Goal: Task Accomplishment & Management: Complete application form

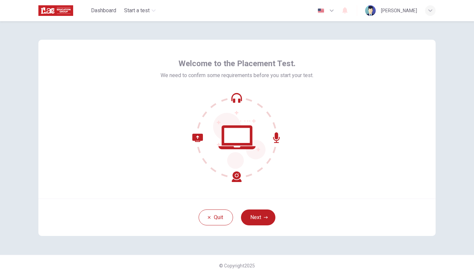
click at [325, 242] on div "Welcome to the Placement Test. We need to confirm some requirements before you …" at bounding box center [237, 138] width 419 height 234
click at [249, 218] on button "Next" at bounding box center [258, 218] width 34 height 16
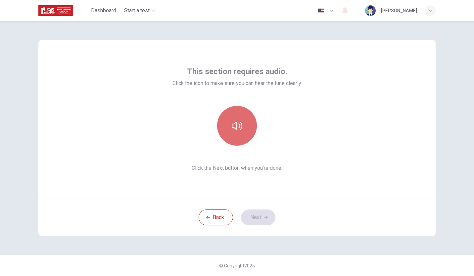
click at [238, 118] on button "button" at bounding box center [237, 126] width 40 height 40
click at [238, 129] on icon "button" at bounding box center [237, 126] width 11 height 11
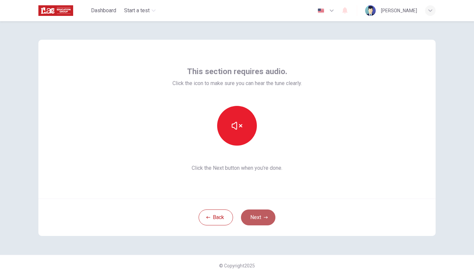
click at [257, 211] on button "Next" at bounding box center [258, 218] width 34 height 16
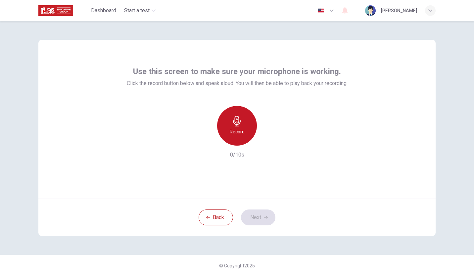
click at [232, 133] on h6 "Record" at bounding box center [237, 132] width 15 height 8
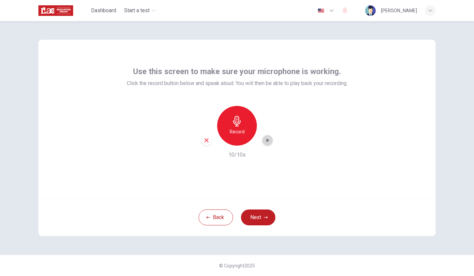
click at [269, 139] on icon "button" at bounding box center [267, 140] width 7 height 7
click at [267, 143] on icon "button" at bounding box center [267, 140] width 7 height 7
click at [252, 215] on button "Next" at bounding box center [258, 218] width 34 height 16
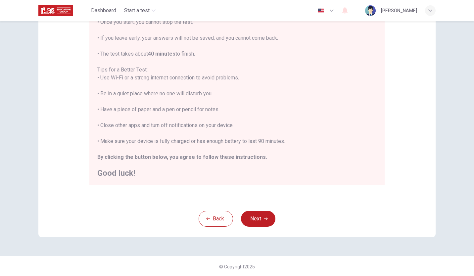
scroll to position [92, 0]
click at [256, 213] on button "Next" at bounding box center [258, 218] width 34 height 16
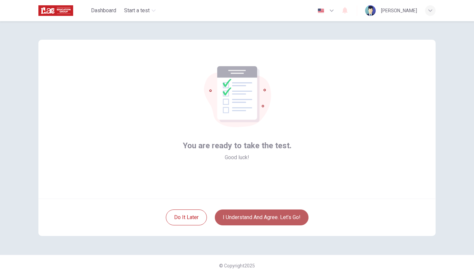
click at [257, 216] on button "I understand and agree. Let’s go!" at bounding box center [262, 218] width 94 height 16
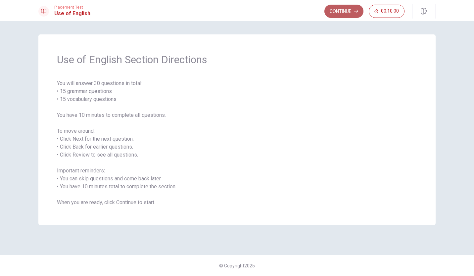
click at [338, 12] on button "Continue" at bounding box center [344, 11] width 39 height 13
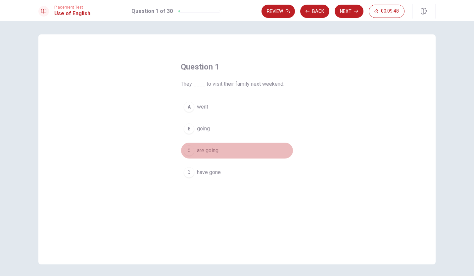
click at [188, 151] on div "C" at bounding box center [189, 150] width 11 height 11
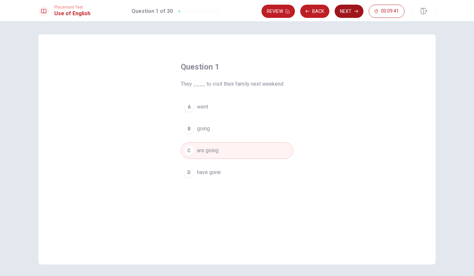
click at [344, 11] on button "Next" at bounding box center [349, 11] width 29 height 13
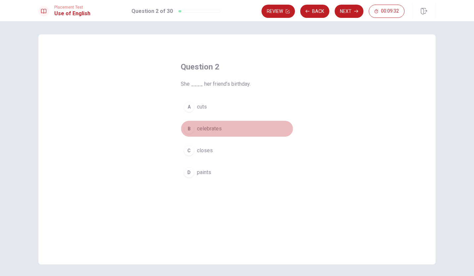
click at [186, 128] on div "B" at bounding box center [189, 129] width 11 height 11
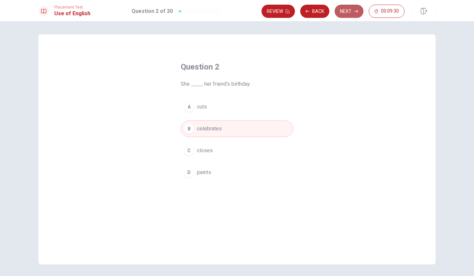
click at [348, 10] on button "Next" at bounding box center [349, 11] width 29 height 13
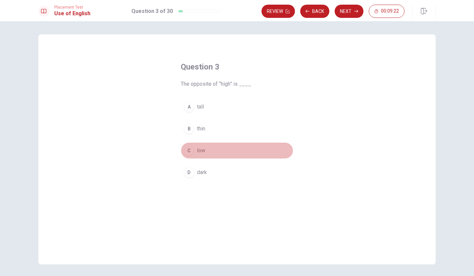
click at [187, 151] on div "C" at bounding box center [189, 150] width 11 height 11
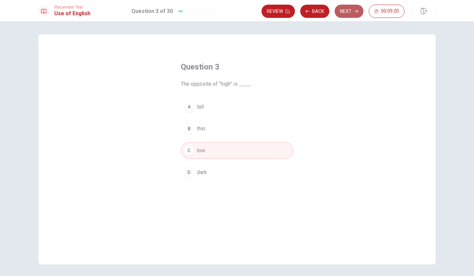
click at [340, 9] on button "Next" at bounding box center [349, 11] width 29 height 13
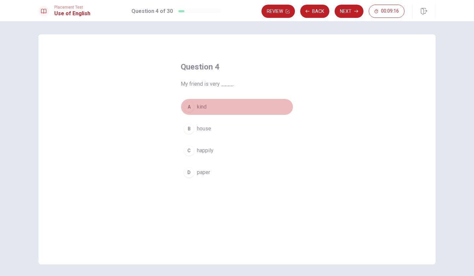
click at [186, 107] on div "A" at bounding box center [189, 107] width 11 height 11
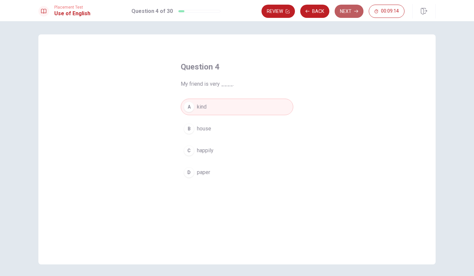
click at [344, 5] on button "Next" at bounding box center [349, 11] width 29 height 13
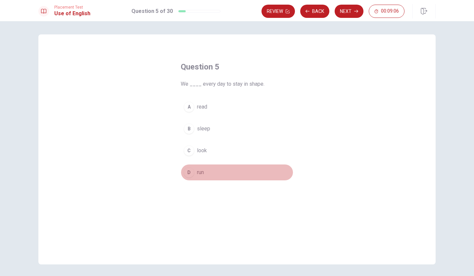
click at [188, 171] on div "D" at bounding box center [189, 172] width 11 height 11
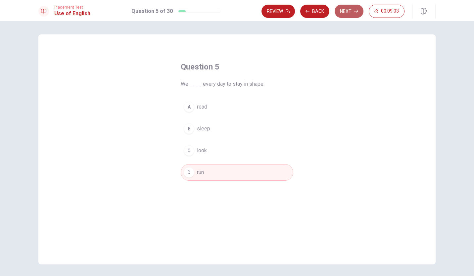
click at [347, 7] on button "Next" at bounding box center [349, 11] width 29 height 13
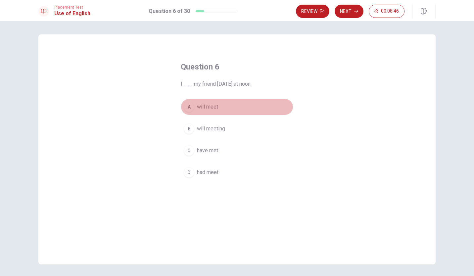
click at [189, 107] on div "A" at bounding box center [189, 107] width 11 height 11
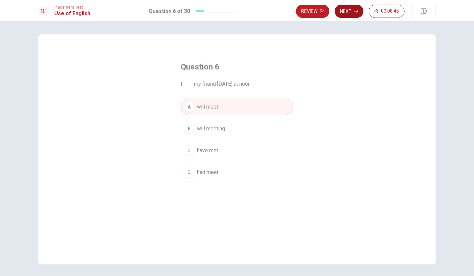
click at [341, 16] on button "Next" at bounding box center [349, 11] width 29 height 13
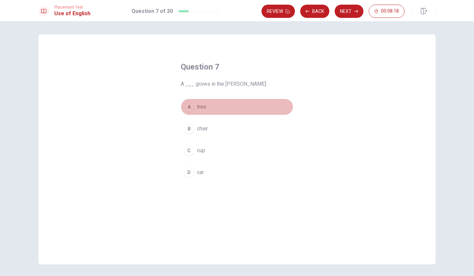
click at [188, 106] on div "A" at bounding box center [189, 107] width 11 height 11
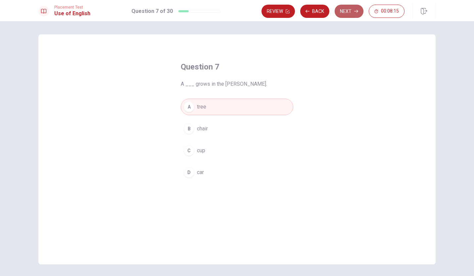
click at [344, 11] on button "Next" at bounding box center [349, 11] width 29 height 13
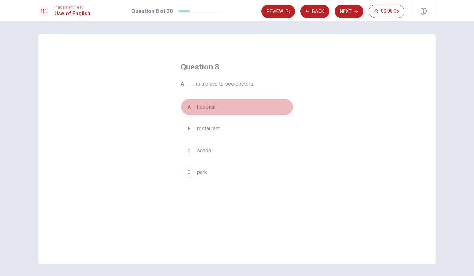
click at [192, 104] on button "A hospital" at bounding box center [237, 107] width 113 height 17
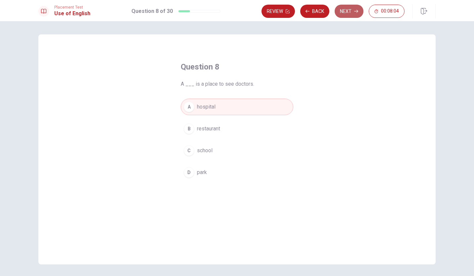
click at [350, 10] on button "Next" at bounding box center [349, 11] width 29 height 13
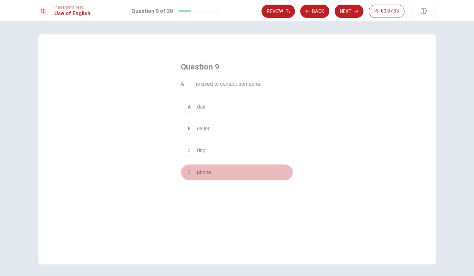
click at [188, 172] on div "D" at bounding box center [189, 172] width 11 height 11
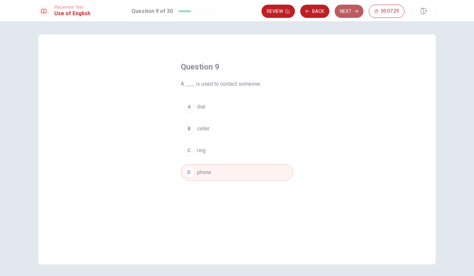
click at [345, 15] on button "Next" at bounding box center [349, 11] width 29 height 13
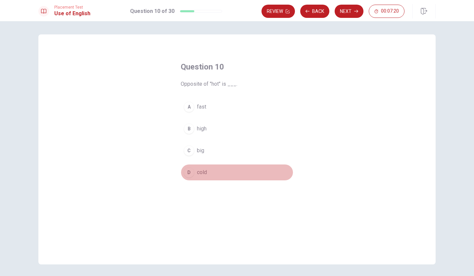
click at [187, 171] on div "D" at bounding box center [189, 172] width 11 height 11
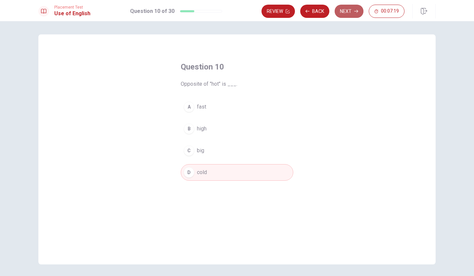
click at [356, 15] on button "Next" at bounding box center [349, 11] width 29 height 13
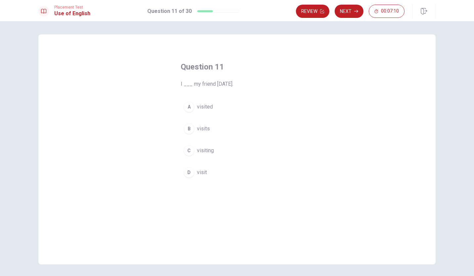
click at [187, 107] on div "A" at bounding box center [189, 107] width 11 height 11
click at [354, 15] on button "Next" at bounding box center [349, 11] width 29 height 13
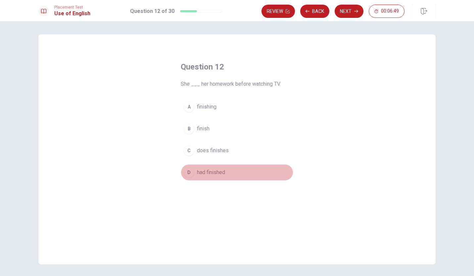
click at [188, 172] on div "D" at bounding box center [189, 172] width 11 height 11
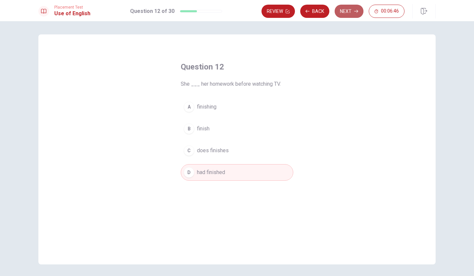
click at [348, 11] on button "Next" at bounding box center [349, 11] width 29 height 13
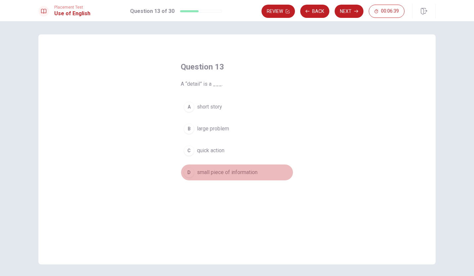
click at [188, 171] on div "D" at bounding box center [189, 172] width 11 height 11
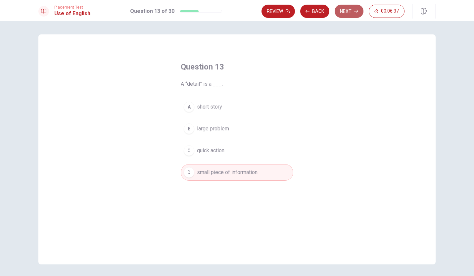
click at [348, 13] on button "Next" at bounding box center [349, 11] width 29 height 13
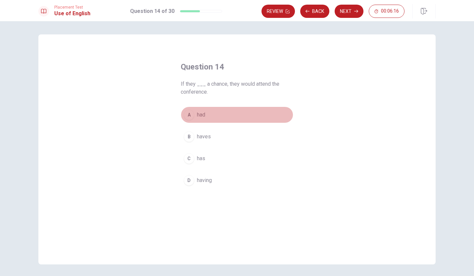
click at [189, 116] on div "A" at bounding box center [189, 115] width 11 height 11
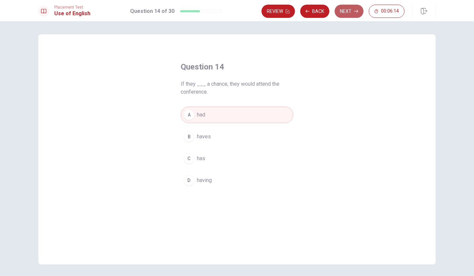
click at [356, 10] on icon "button" at bounding box center [356, 11] width 4 height 4
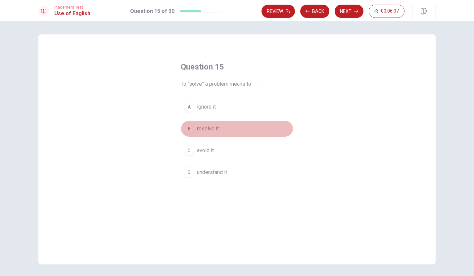
click at [189, 126] on div "B" at bounding box center [189, 129] width 11 height 11
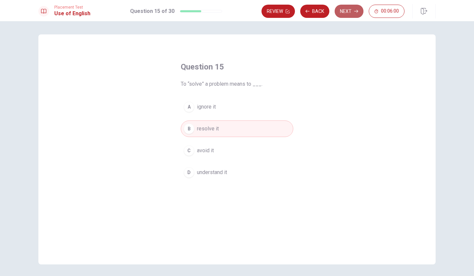
click at [349, 14] on button "Next" at bounding box center [349, 11] width 29 height 13
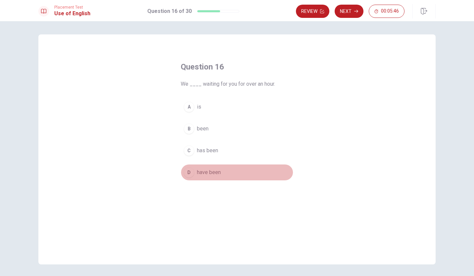
click at [186, 170] on div "D" at bounding box center [189, 172] width 11 height 11
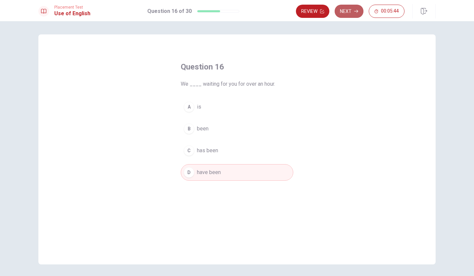
click at [346, 11] on button "Next" at bounding box center [349, 11] width 29 height 13
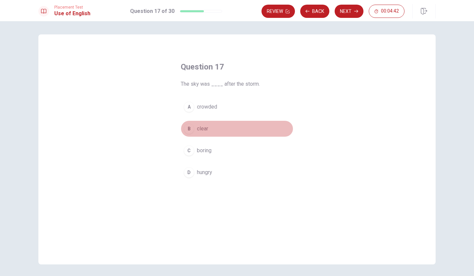
click at [188, 128] on div "B" at bounding box center [189, 129] width 11 height 11
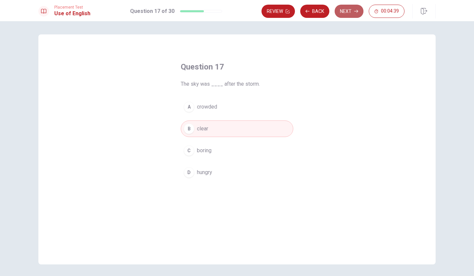
click at [354, 10] on button "Next" at bounding box center [349, 11] width 29 height 13
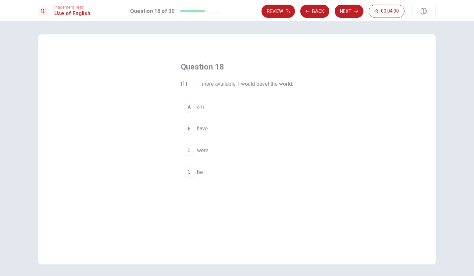
click at [188, 150] on div "C" at bounding box center [189, 150] width 11 height 11
click at [346, 14] on button "Next" at bounding box center [349, 11] width 29 height 13
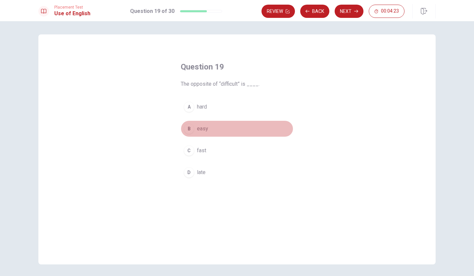
click at [189, 128] on div "B" at bounding box center [189, 129] width 11 height 11
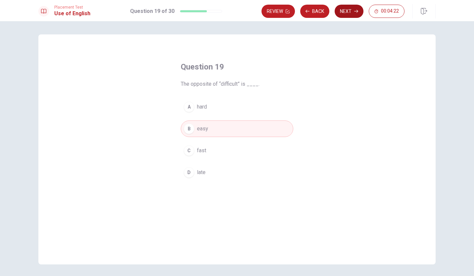
click at [347, 16] on button "Next" at bounding box center [349, 11] width 29 height 13
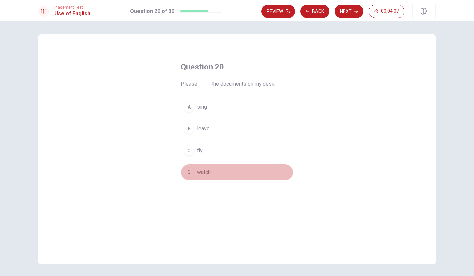
click at [190, 173] on div "D" at bounding box center [189, 172] width 11 height 11
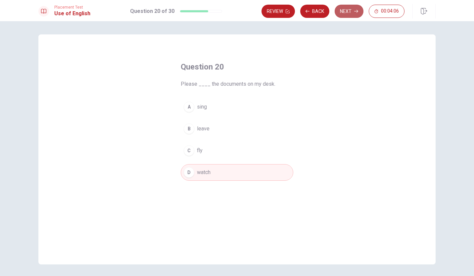
click at [343, 13] on button "Next" at bounding box center [349, 11] width 29 height 13
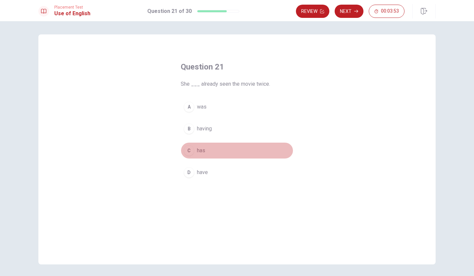
click at [187, 152] on div "C" at bounding box center [189, 150] width 11 height 11
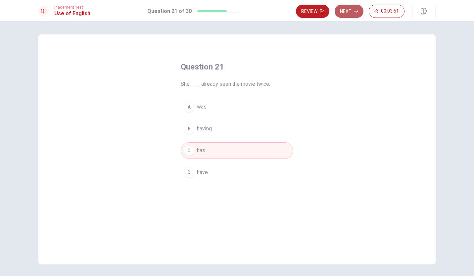
click at [349, 14] on button "Next" at bounding box center [349, 11] width 29 height 13
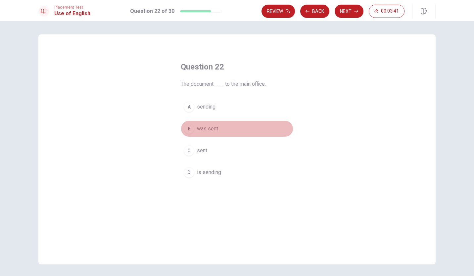
click at [186, 130] on div "B" at bounding box center [189, 129] width 11 height 11
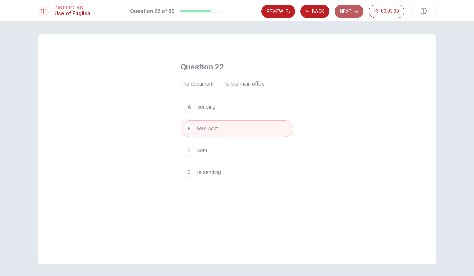
click at [347, 12] on button "Next" at bounding box center [349, 11] width 29 height 13
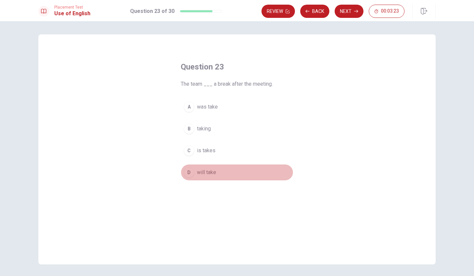
click at [188, 172] on div "D" at bounding box center [189, 172] width 11 height 11
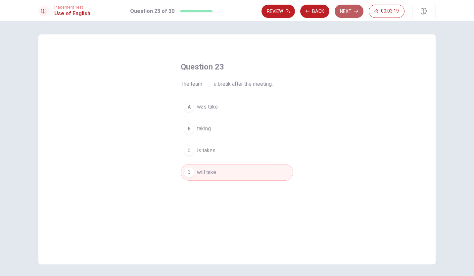
click at [344, 11] on button "Next" at bounding box center [349, 11] width 29 height 13
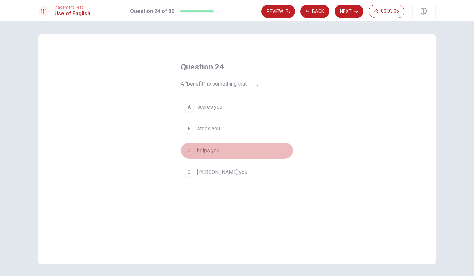
click at [189, 153] on div "C" at bounding box center [189, 150] width 11 height 11
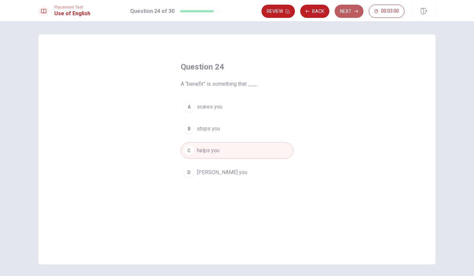
click at [352, 11] on button "Next" at bounding box center [349, 11] width 29 height 13
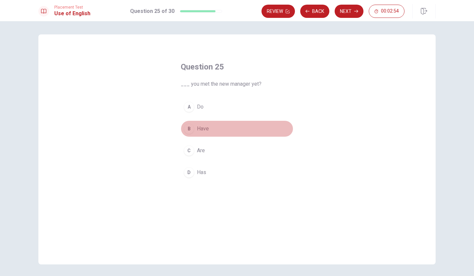
click at [189, 131] on div "B" at bounding box center [189, 129] width 11 height 11
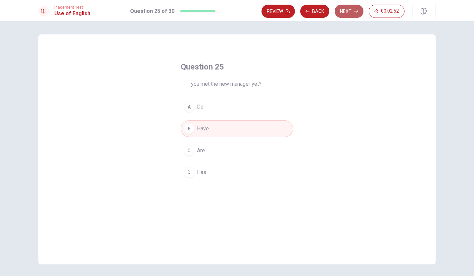
click at [347, 11] on button "Next" at bounding box center [349, 11] width 29 height 13
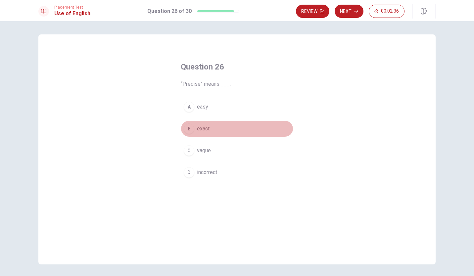
click at [188, 128] on div "B" at bounding box center [189, 129] width 11 height 11
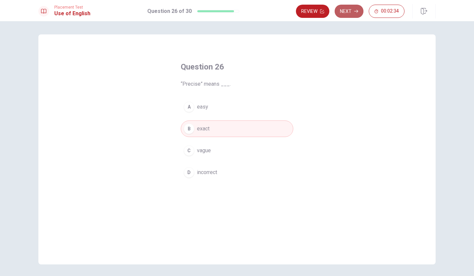
click at [347, 11] on button "Next" at bounding box center [349, 11] width 29 height 13
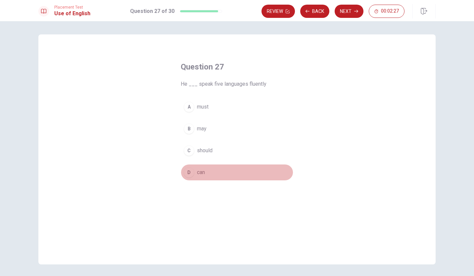
click at [184, 168] on div "D" at bounding box center [189, 172] width 11 height 11
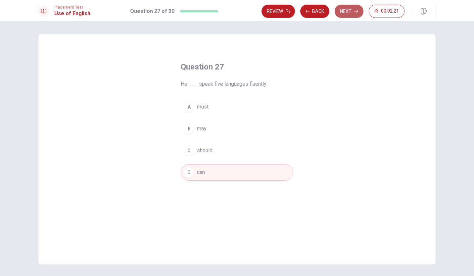
click at [349, 11] on button "Next" at bounding box center [349, 11] width 29 height 13
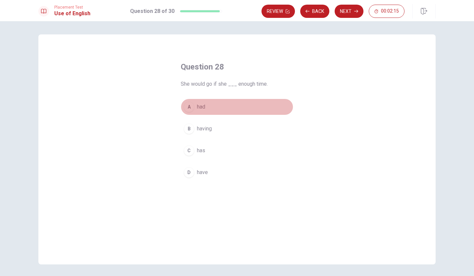
click at [188, 109] on div "A" at bounding box center [189, 107] width 11 height 11
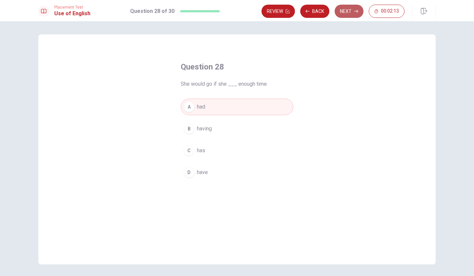
click at [356, 11] on icon "button" at bounding box center [356, 11] width 4 height 4
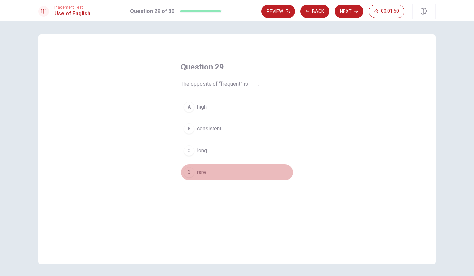
click at [189, 174] on div "D" at bounding box center [189, 172] width 11 height 11
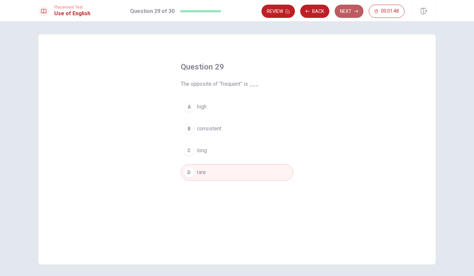
click at [352, 11] on button "Next" at bounding box center [349, 11] width 29 height 13
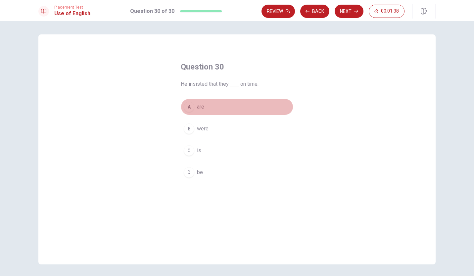
click at [189, 108] on div "A" at bounding box center [189, 107] width 11 height 11
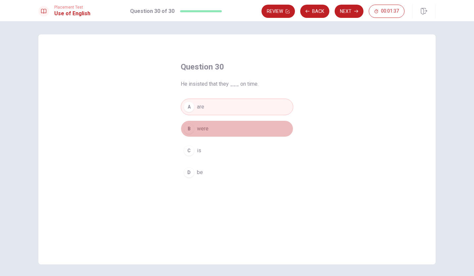
click at [190, 125] on div "B" at bounding box center [189, 129] width 11 height 11
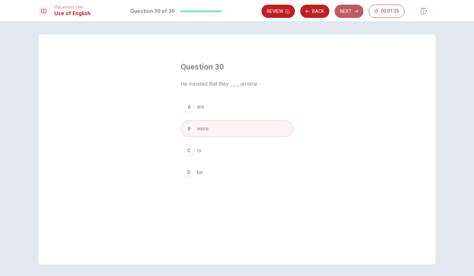
click at [349, 9] on button "Next" at bounding box center [349, 11] width 29 height 13
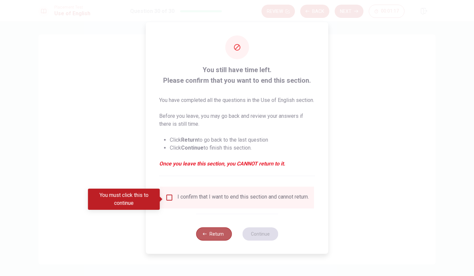
click at [207, 236] on button "Return" at bounding box center [214, 234] width 36 height 13
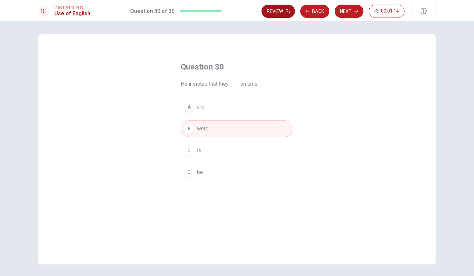
click at [276, 11] on button "Review" at bounding box center [278, 11] width 33 height 13
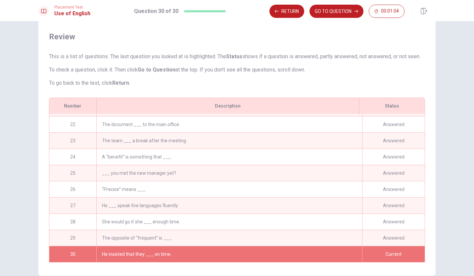
scroll to position [58, 0]
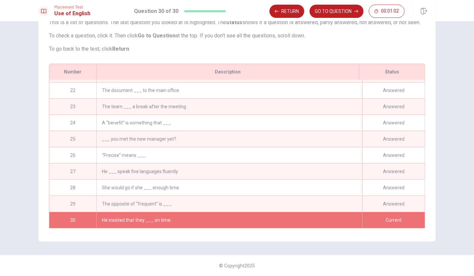
click at [240, 212] on div "He insisted that they ___ on time." at bounding box center [229, 220] width 266 height 16
click at [219, 216] on div "He insisted that they ___ on time." at bounding box center [229, 220] width 266 height 16
click at [389, 215] on div "Current" at bounding box center [393, 220] width 63 height 16
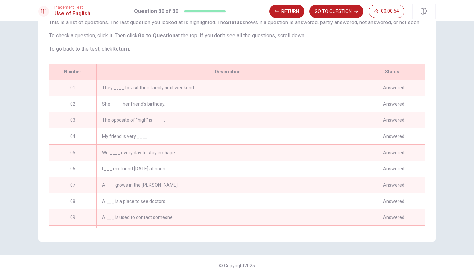
scroll to position [0, 0]
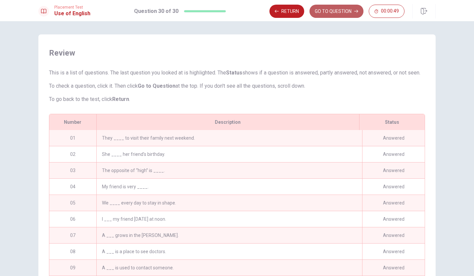
click at [336, 12] on button "GO TO QUESTION" at bounding box center [337, 11] width 54 height 13
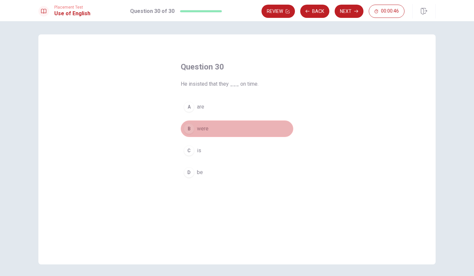
click at [256, 127] on button "B were" at bounding box center [237, 129] width 113 height 17
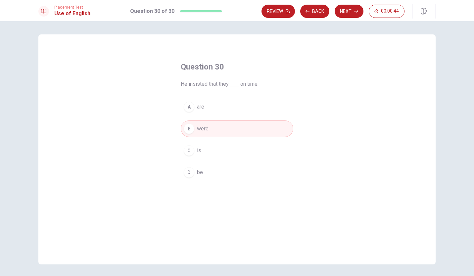
scroll to position [23, 0]
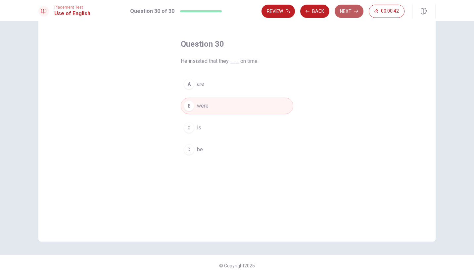
click at [356, 13] on button "Next" at bounding box center [349, 11] width 29 height 13
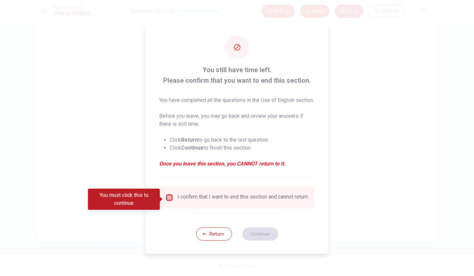
click at [168, 201] on input "You must click this to continue" at bounding box center [170, 198] width 8 height 8
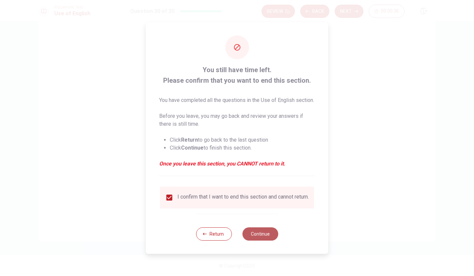
click at [256, 240] on button "Continue" at bounding box center [260, 234] width 36 height 13
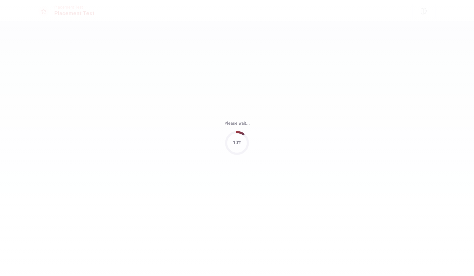
scroll to position [0, 0]
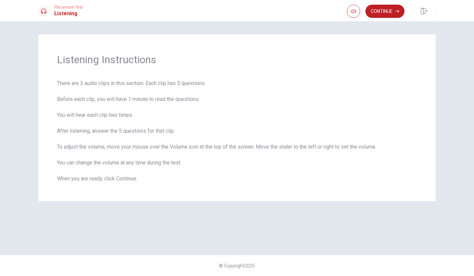
click at [286, 227] on div "Listening Instructions There are 3 audio clips in this section. Each clip has 5…" at bounding box center [237, 137] width 419 height 207
click at [378, 12] on button "Continue" at bounding box center [385, 11] width 39 height 13
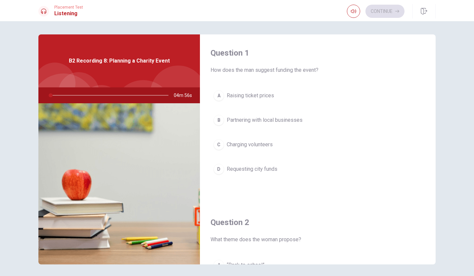
click at [333, 189] on div "A Raising ticket prices B Partnering with local businesses C Charging volunteer…" at bounding box center [318, 138] width 215 height 103
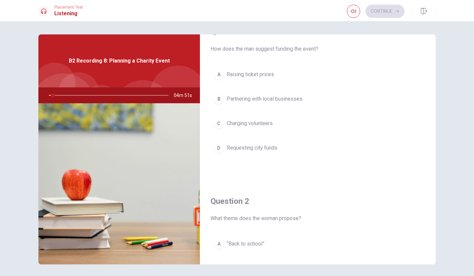
scroll to position [22, 0]
click at [333, 189] on div "Question 2 What theme does the woman propose? A “Back to school” B “Support the…" at bounding box center [318, 267] width 236 height 170
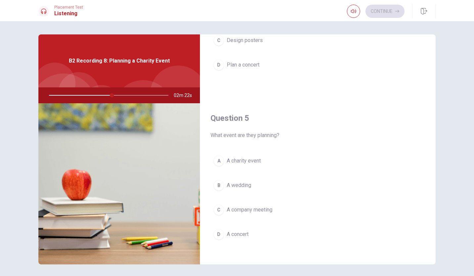
scroll to position [612, 0]
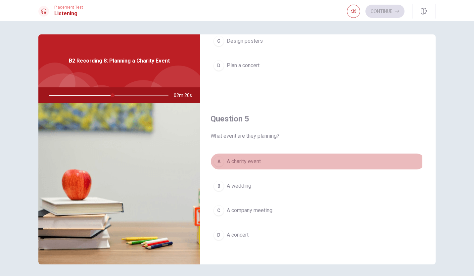
click at [218, 158] on div "A" at bounding box center [219, 161] width 11 height 11
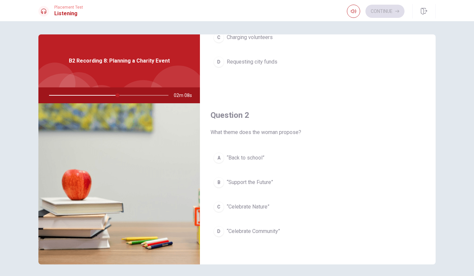
scroll to position [108, 0]
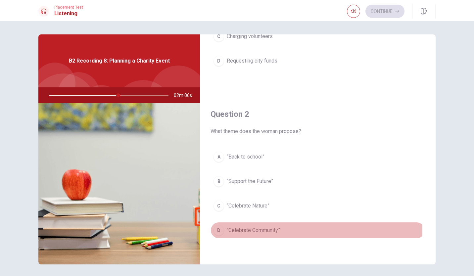
click at [221, 228] on div "D" at bounding box center [219, 230] width 11 height 11
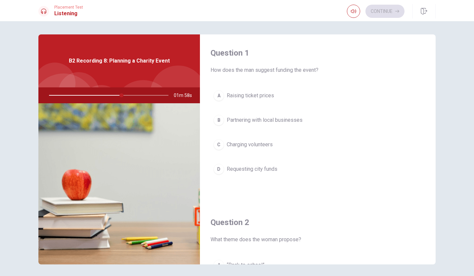
scroll to position [21, 0]
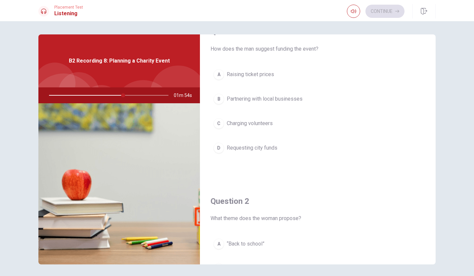
click at [219, 144] on div "D" at bounding box center [219, 148] width 11 height 11
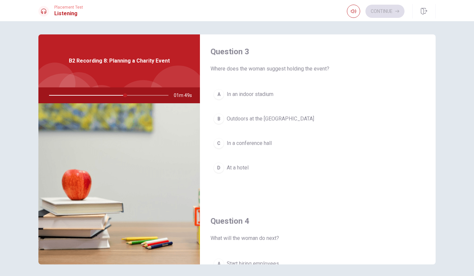
scroll to position [342, 0]
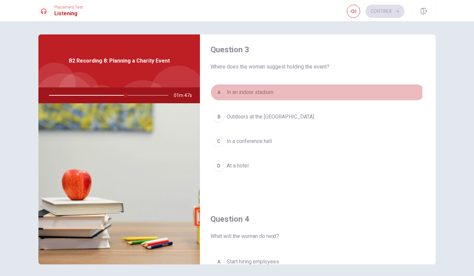
click at [219, 91] on div "A" at bounding box center [219, 92] width 11 height 11
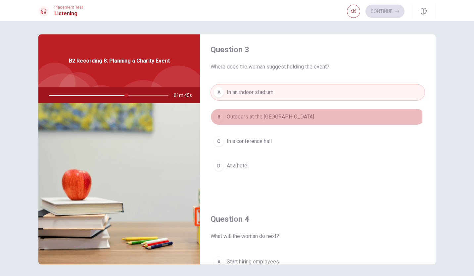
click at [227, 115] on span "Outdoors at the [GEOGRAPHIC_DATA]" at bounding box center [270, 117] width 87 height 8
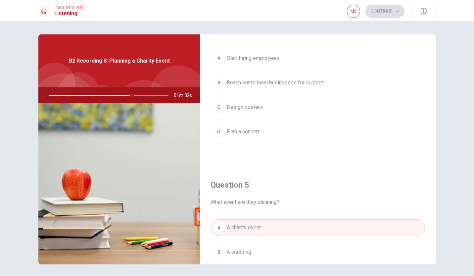
scroll to position [549, 0]
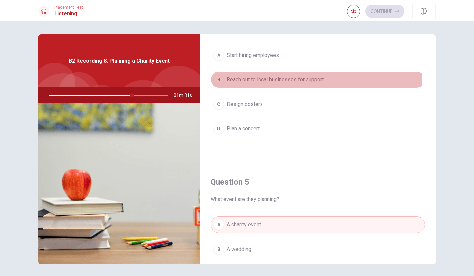
click at [219, 80] on div "B" at bounding box center [219, 80] width 11 height 11
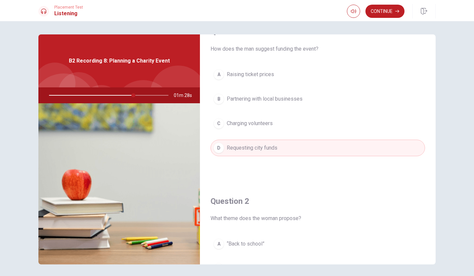
scroll to position [0, 0]
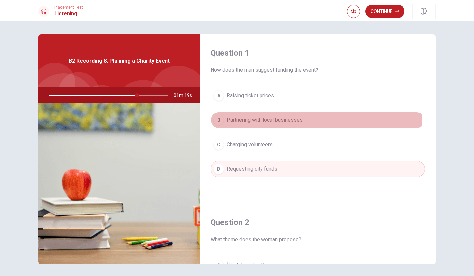
click at [246, 123] on span "Partnering with local businesses" at bounding box center [265, 120] width 76 height 8
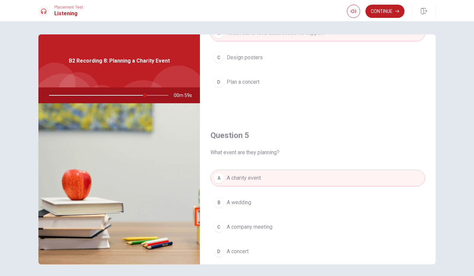
scroll to position [613, 0]
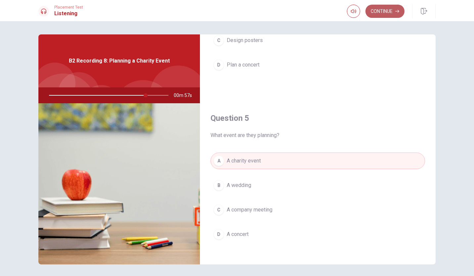
click at [376, 10] on button "Continue" at bounding box center [385, 11] width 39 height 13
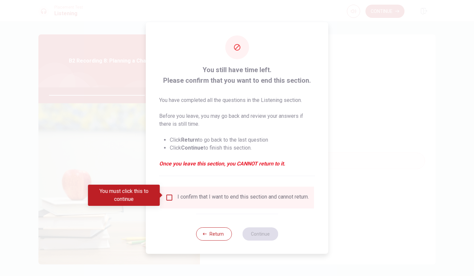
click at [234, 190] on div "I confirm that I want to end this section and cannot return." at bounding box center [237, 198] width 154 height 22
click at [170, 196] on input "You must click this to continue" at bounding box center [170, 198] width 8 height 8
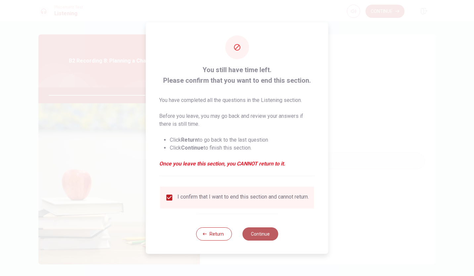
click at [268, 236] on button "Continue" at bounding box center [260, 234] width 36 height 13
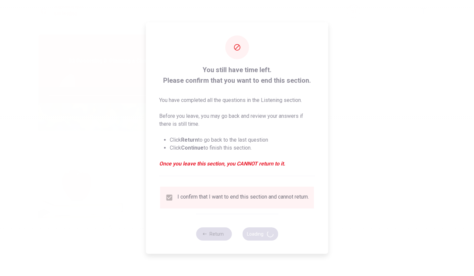
type input "83"
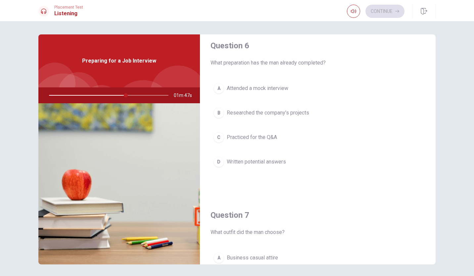
scroll to position [7, 0]
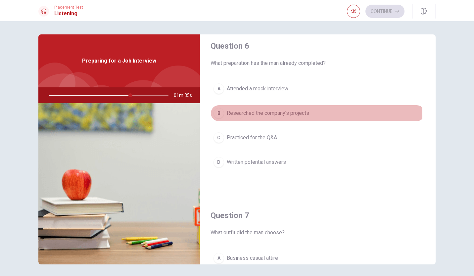
click at [217, 115] on div "B" at bounding box center [219, 113] width 11 height 11
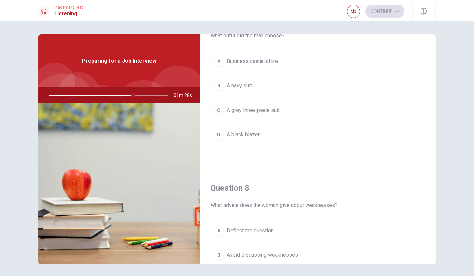
scroll to position [194, 0]
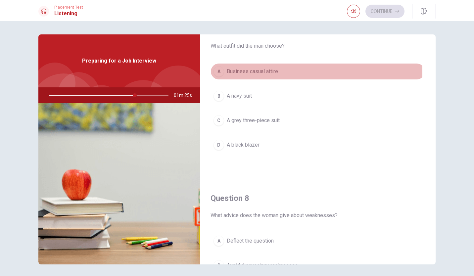
click at [214, 72] on div "A" at bounding box center [219, 71] width 11 height 11
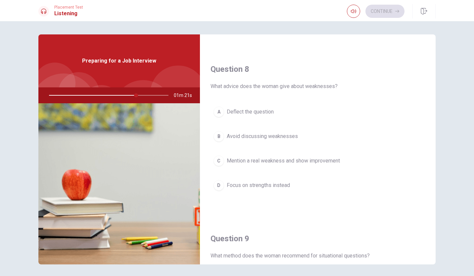
scroll to position [355, 0]
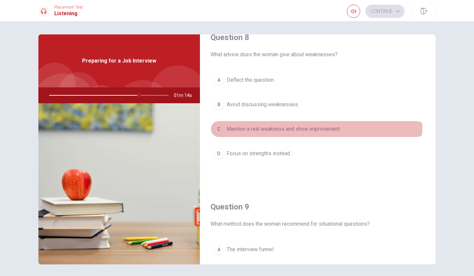
click at [217, 124] on div "C" at bounding box center [219, 129] width 11 height 11
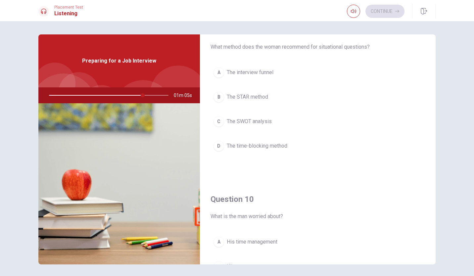
scroll to position [532, 0]
click at [217, 117] on div "C" at bounding box center [219, 122] width 11 height 11
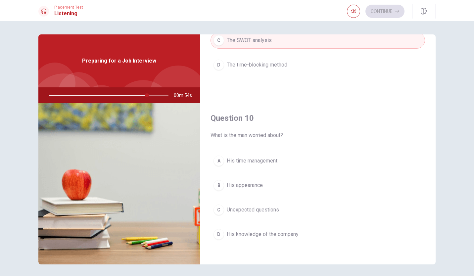
scroll to position [23, 0]
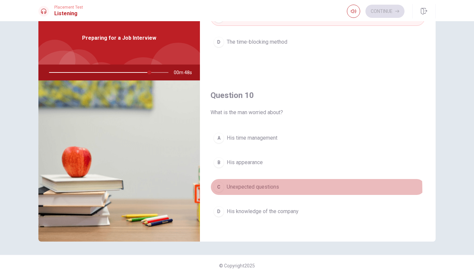
click at [216, 186] on div "C" at bounding box center [219, 187] width 11 height 11
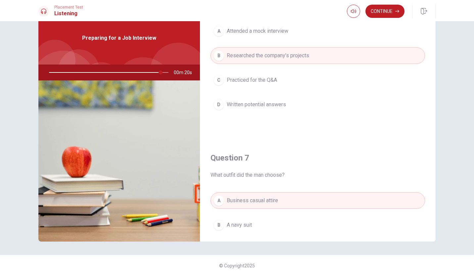
scroll to position [14, 0]
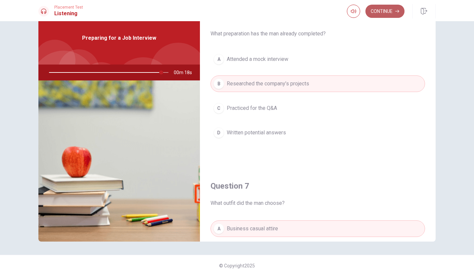
click at [388, 13] on button "Continue" at bounding box center [385, 11] width 39 height 13
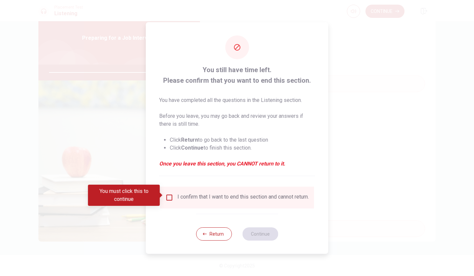
click at [202, 204] on div "I confirm that I want to end this section and cannot return." at bounding box center [237, 198] width 154 height 22
click at [169, 195] on input "You must click this to continue" at bounding box center [170, 198] width 8 height 8
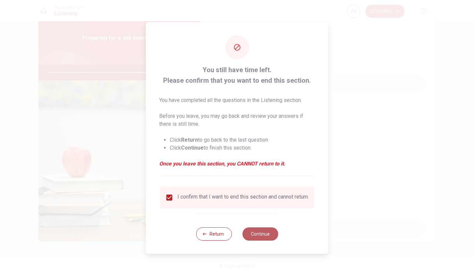
click at [270, 238] on button "Continue" at bounding box center [260, 234] width 36 height 13
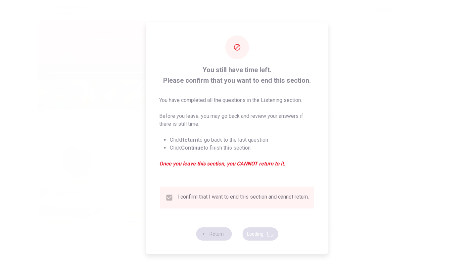
type input "96"
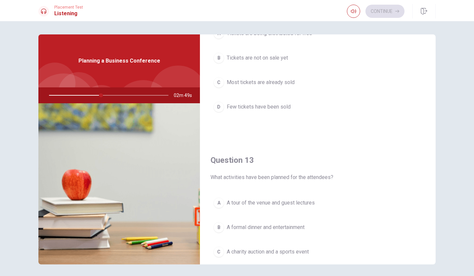
scroll to position [282, 0]
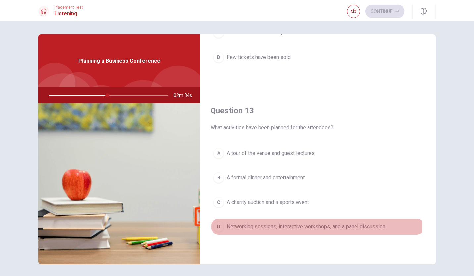
click at [217, 222] on div "D" at bounding box center [219, 227] width 11 height 11
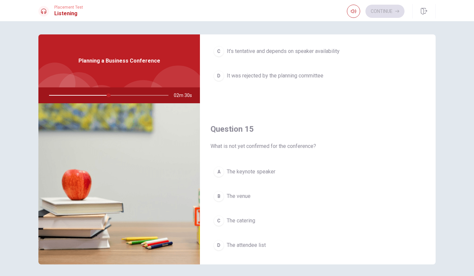
scroll to position [613, 0]
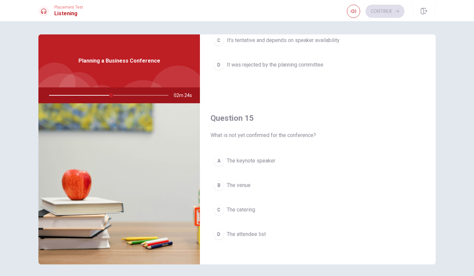
click at [216, 157] on div "A" at bounding box center [219, 161] width 11 height 11
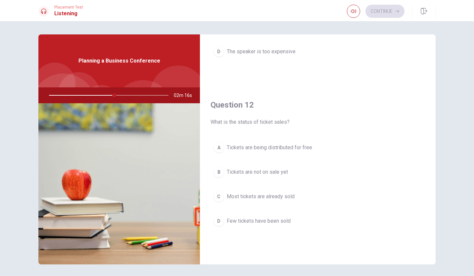
scroll to position [0, 0]
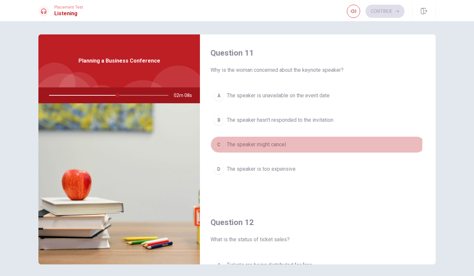
click at [250, 141] on span "The speaker might cancel" at bounding box center [256, 145] width 59 height 8
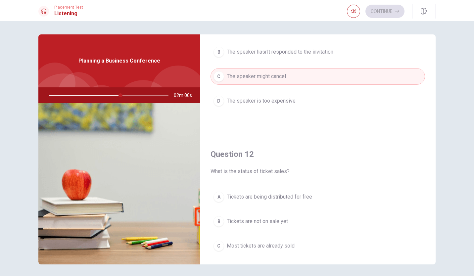
scroll to position [121, 0]
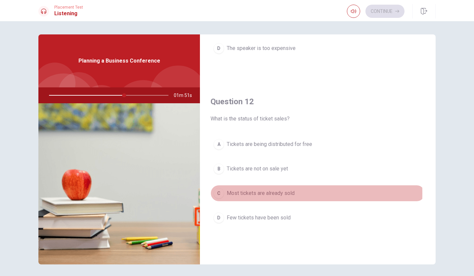
click at [219, 192] on div "C" at bounding box center [219, 193] width 11 height 11
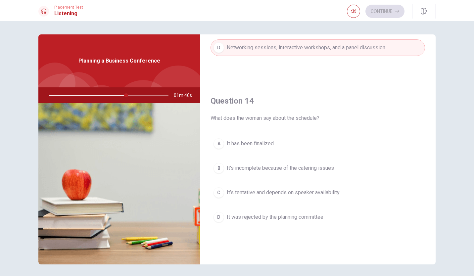
scroll to position [460, 0]
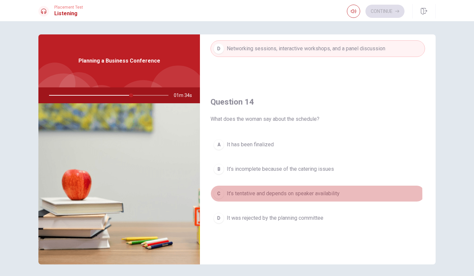
click at [211, 192] on button "C It’s tentative and depends on speaker availability" at bounding box center [318, 193] width 215 height 17
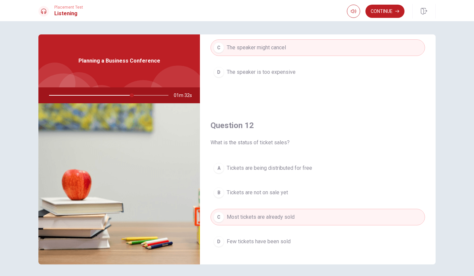
scroll to position [0, 0]
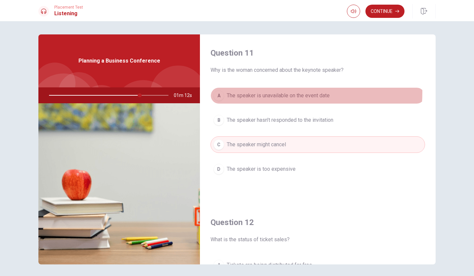
click at [262, 92] on span "The speaker is unavailable on the event date" at bounding box center [278, 96] width 103 height 8
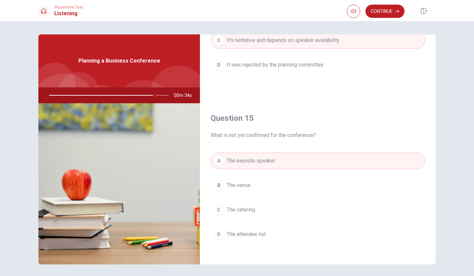
scroll to position [23, 0]
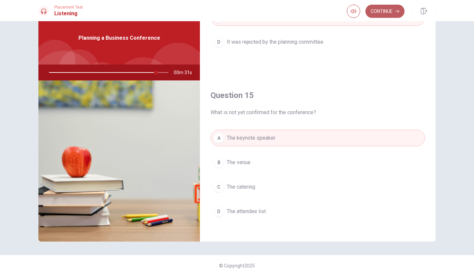
click at [378, 11] on button "Continue" at bounding box center [385, 11] width 39 height 13
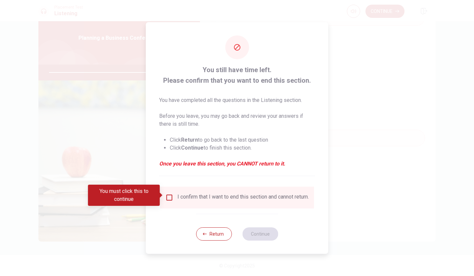
click at [208, 209] on div "I confirm that I want to end this section and cannot return." at bounding box center [237, 198] width 154 height 22
click at [168, 197] on input "You must click this to continue" at bounding box center [170, 198] width 8 height 8
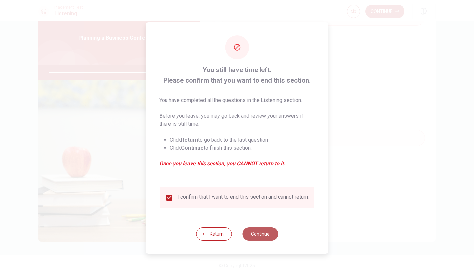
click at [259, 237] on button "Continue" at bounding box center [260, 234] width 36 height 13
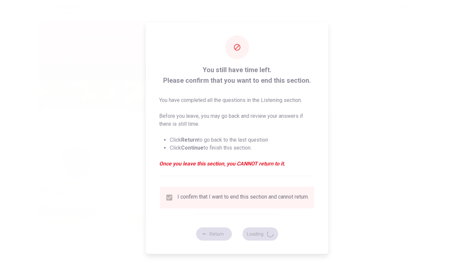
type input "92"
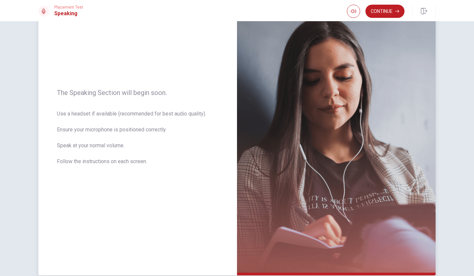
scroll to position [48, 0]
drag, startPoint x: 148, startPoint y: 138, endPoint x: 144, endPoint y: 141, distance: 5.0
click at [144, 141] on span "Use a headset if available (recommended for best audio quality). Ensure your mi…" at bounding box center [138, 141] width 162 height 64
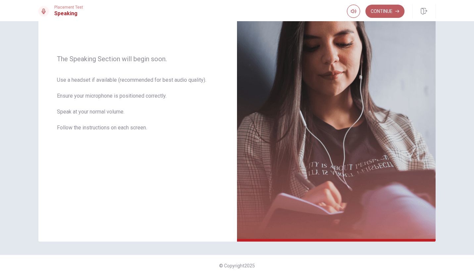
click at [398, 13] on icon "button" at bounding box center [397, 11] width 4 height 4
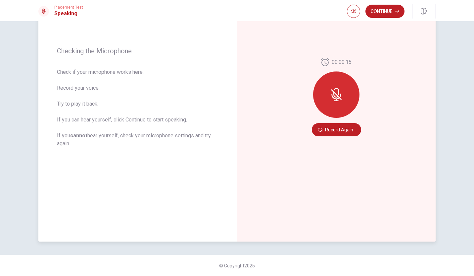
click at [331, 105] on div at bounding box center [336, 95] width 46 height 46
click at [323, 129] on button "Record Again" at bounding box center [336, 129] width 49 height 13
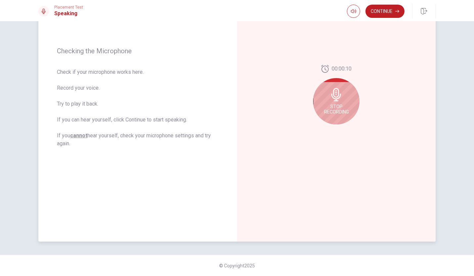
click at [339, 113] on span "Stop Recording" at bounding box center [336, 109] width 25 height 11
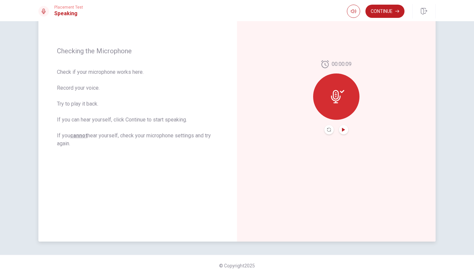
click at [342, 131] on icon "Play Audio" at bounding box center [344, 130] width 4 height 4
click at [340, 127] on button "Play Audio" at bounding box center [343, 129] width 9 height 9
click at [340, 127] on button "Pause Audio" at bounding box center [343, 129] width 9 height 9
click at [389, 15] on button "Continue" at bounding box center [385, 11] width 39 height 13
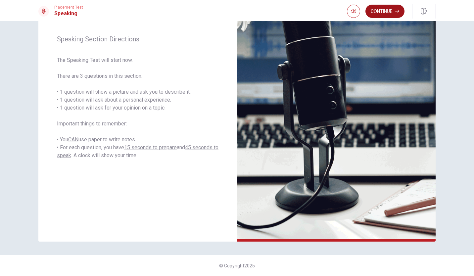
click at [378, 7] on button "Continue" at bounding box center [385, 11] width 39 height 13
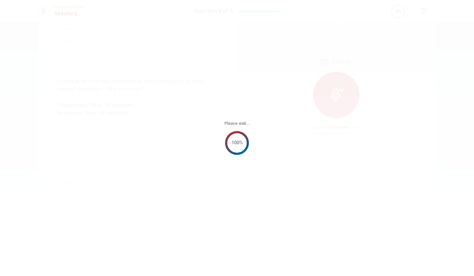
scroll to position [0, 0]
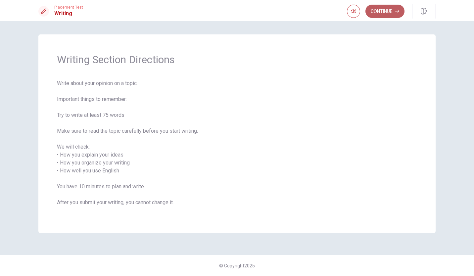
click at [388, 9] on button "Continue" at bounding box center [385, 11] width 39 height 13
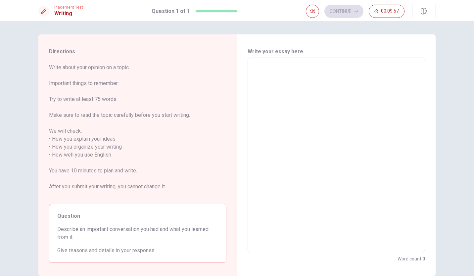
click at [259, 75] on textarea at bounding box center [336, 155] width 168 height 184
type textarea "I"
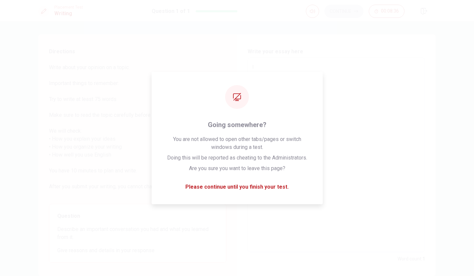
type textarea "x"
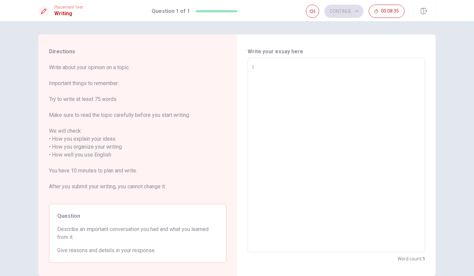
type textarea "I"
click at [228, 52] on div "Directions Write about your opinion on a topic. Important things to remember: T…" at bounding box center [137, 155] width 199 height 242
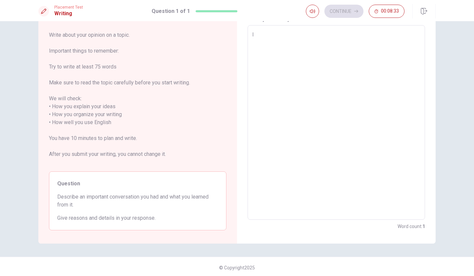
scroll to position [34, 0]
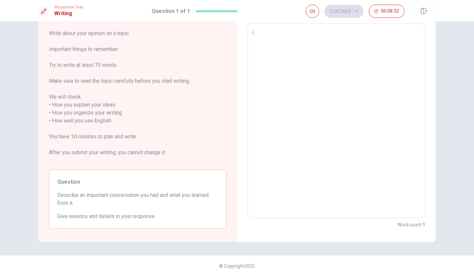
type textarea "x"
click at [267, 31] on textarea "I" at bounding box center [336, 121] width 168 height 184
type textarea "I"
type textarea "x"
type textarea "I"
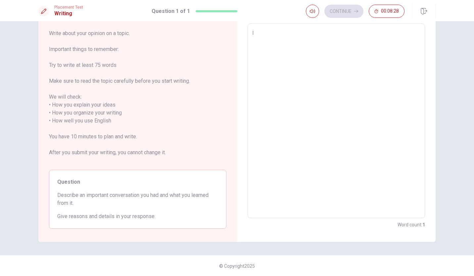
type textarea "x"
type textarea "I"
type textarea "x"
type textarea "i"
type textarea "x"
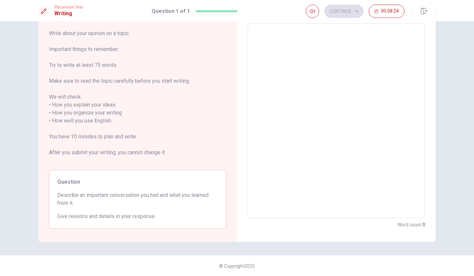
type textarea "I"
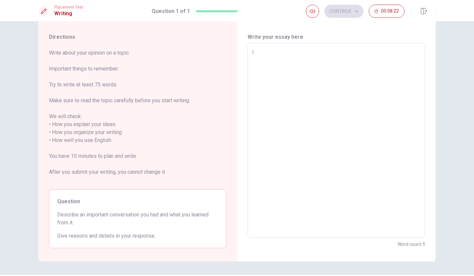
scroll to position [14, 0]
type textarea "x"
type textarea "It"
type textarea "x"
type textarea "Ita"
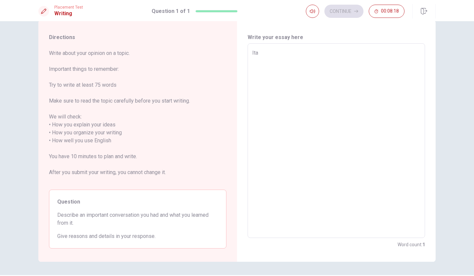
type textarea "x"
type textarea "It"
type textarea "x"
type textarea "I"
type textarea "x"
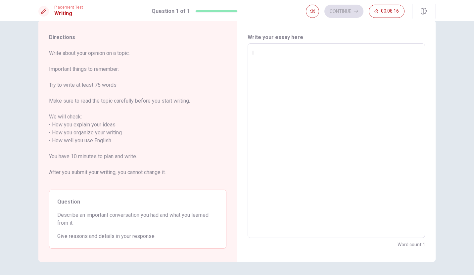
type textarea "I"
type textarea "x"
type textarea "I t"
type textarea "x"
type textarea "I ta"
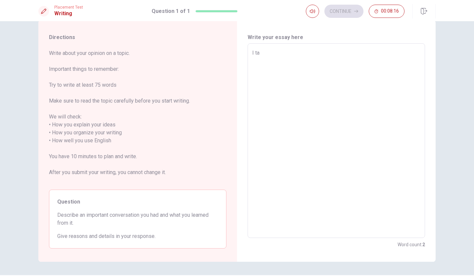
type textarea "x"
type textarea "I tal"
type textarea "x"
type textarea "I talk"
type textarea "x"
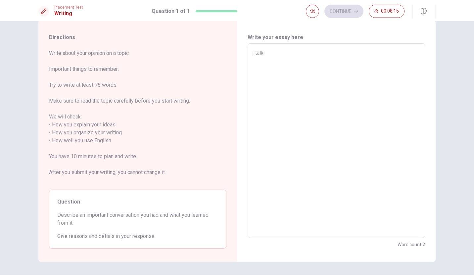
type textarea "I talk"
type textarea "x"
type textarea "I talk a"
type textarea "x"
type textarea "I talk ab"
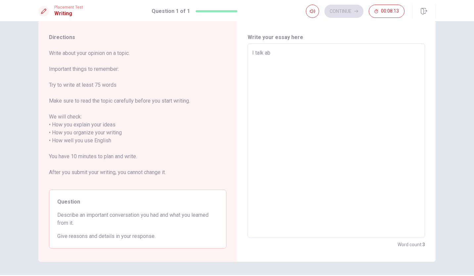
type textarea "x"
type textarea "I talk abo"
type textarea "x"
type textarea "I talk abou"
type textarea "x"
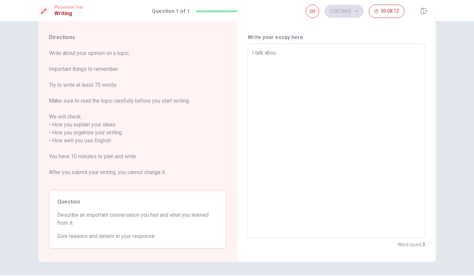
type textarea "I talk about"
type textarea "x"
type textarea "I talk about"
type textarea "x"
type textarea "I talk about m"
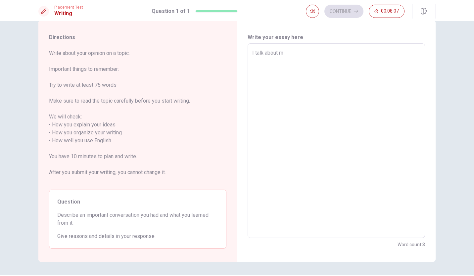
type textarea "x"
type textarea "I talk about ma"
type textarea "x"
type textarea "I talk about mai"
type textarea "x"
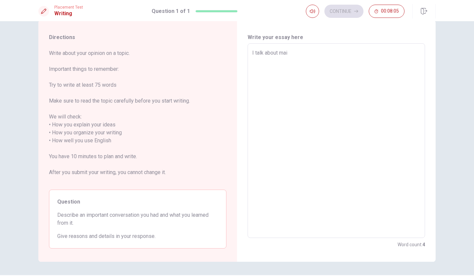
type textarea "I talk about ma"
type textarea "x"
click at [263, 68] on textarea "I talk about ma" at bounding box center [336, 141] width 168 height 184
type textarea "I talkabout ma"
type textarea "x"
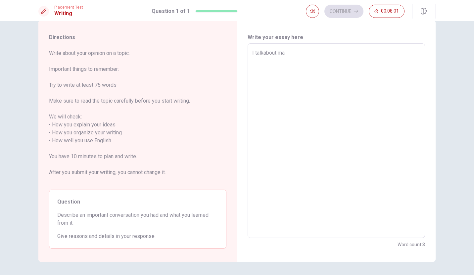
type textarea "I talkeabout ma"
type textarea "x"
type textarea "I talkedabout ma"
type textarea "x"
type textarea "I talked about ma"
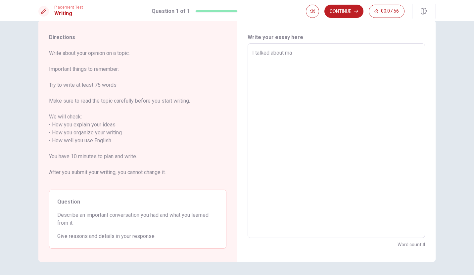
type textarea "x"
type textarea "I talked about m"
type textarea "x"
type textarea "I talked about my"
type textarea "x"
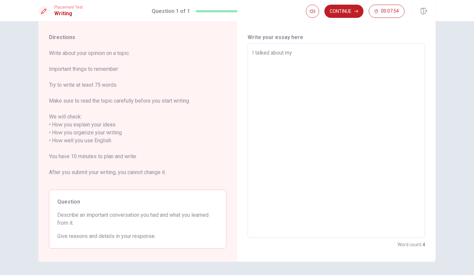
type textarea "I talked about my"
type textarea "x"
type textarea "I talked about my d"
type textarea "x"
type textarea "I talked about my dr"
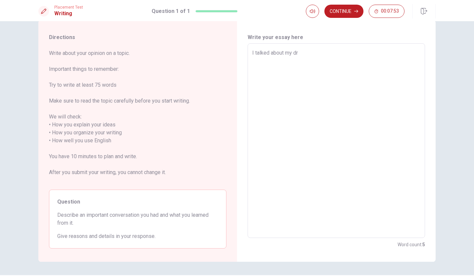
type textarea "x"
type textarea "I talked about my dre"
type textarea "x"
type textarea "I talked about my drea"
type textarea "x"
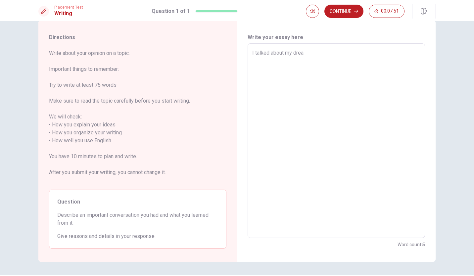
type textarea "I talked about my dream"
type textarea "x"
type textarea "I talked about my dream"
type textarea "x"
type textarea "I talked about my dream w"
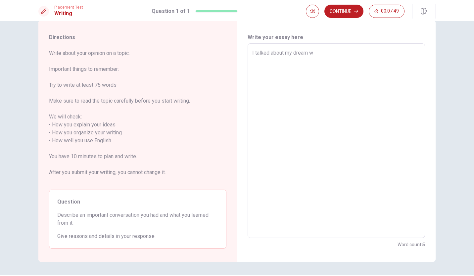
type textarea "x"
type textarea "I talked about my dream wi"
type textarea "x"
type textarea "I talked about my dream wit"
type textarea "x"
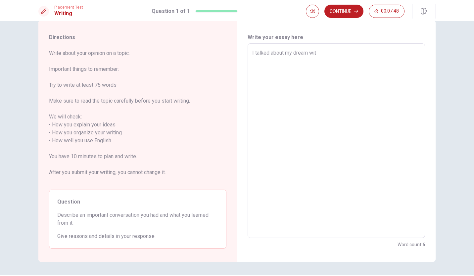
type textarea "I talked about my dream with"
type textarea "x"
type textarea "I talked about my dream with"
type textarea "x"
type textarea "I talked about my dream with m"
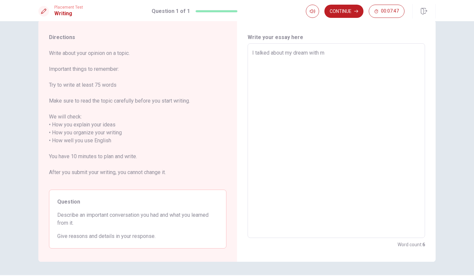
type textarea "x"
type textarea "I talked about my dream with ma"
type textarea "x"
type textarea "I talked about my dream with m"
type textarea "x"
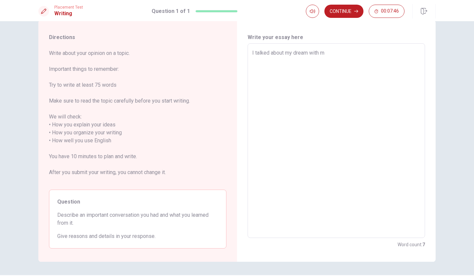
type textarea "I talked about my dream with my"
type textarea "x"
type textarea "I talked about my dream with my"
type textarea "x"
type textarea "I talked about my dream with my f"
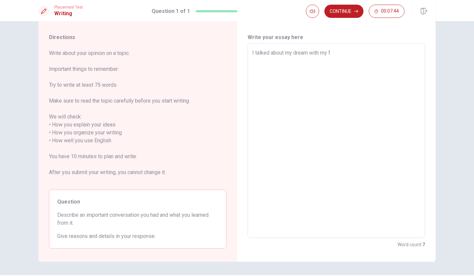
type textarea "x"
type textarea "I talked about my dream with my fr"
type textarea "x"
type textarea "I talked about my dream with my fri"
type textarea "x"
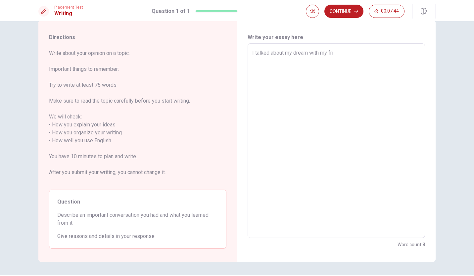
type textarea "I talked about my dream with my frie"
type textarea "x"
type textarea "I talked about my dream with my frien"
type textarea "x"
type textarea "I talked about my dream with my friend"
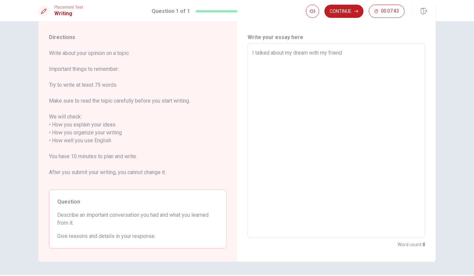
type textarea "x"
type textarea "I talked about my dream with my friends"
type textarea "x"
type textarea "I talked about my dream with my friends"
type textarea "x"
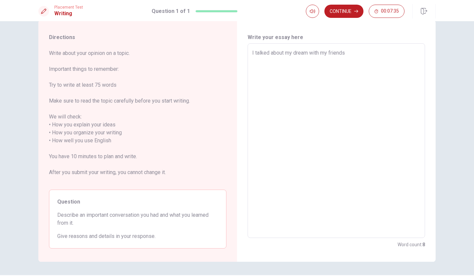
type textarea "I talked about my dream with my friends w"
type textarea "x"
type textarea "I talked about my dream with my friends wh"
type textarea "x"
type textarea "I talked about my dream with my friends [PERSON_NAME]"
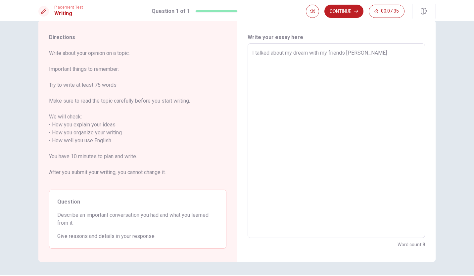
type textarea "x"
type textarea "I talked about my dream with my friends when"
type textarea "x"
type textarea "I talked about my dream with my friends when"
type textarea "x"
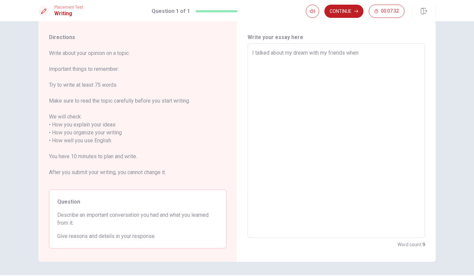
type textarea "I talked about my dream with my friends when I"
type textarea "x"
type textarea "I talked about my dream with my friends when I"
type textarea "x"
type textarea "I talked about my dream with my friends when I w"
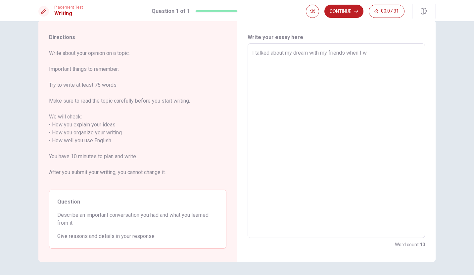
type textarea "x"
type textarea "I talked about my dream with my friends when I wa"
type textarea "x"
type textarea "I talked about my dream with my friends when I was"
type textarea "x"
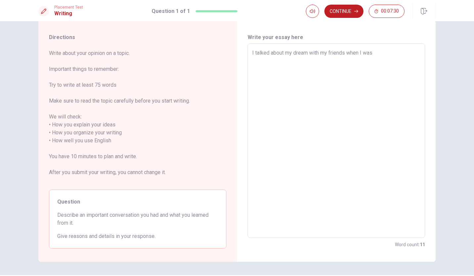
type textarea "I talked about my dream with my friends when I was"
type textarea "x"
type textarea "I talked about my dream with my friends when I was a"
type textarea "x"
type textarea "I talked about my dream with my friends when I was ab"
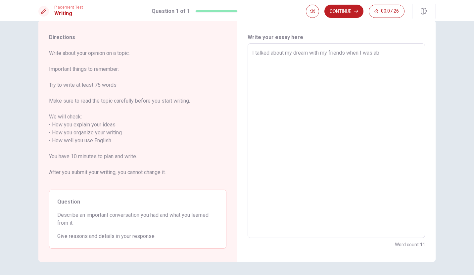
type textarea "x"
type textarea "I talked about my dream with my friends when I was abo"
type textarea "x"
type textarea "I talked about my dream with my friends when I was abou"
type textarea "x"
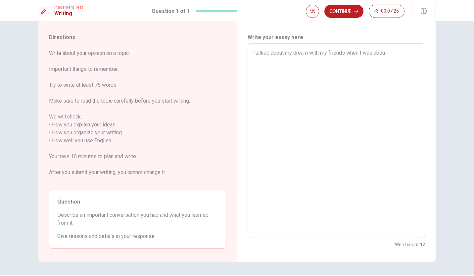
type textarea "I talked about my dream with my friends when I was about"
type textarea "x"
type textarea "I talked about my dream with my friends when I was about"
type textarea "x"
type textarea "I talked about my dream with my friends when I was about 1"
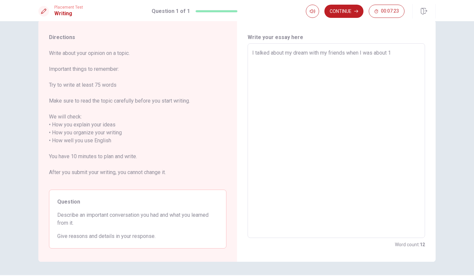
type textarea "x"
type textarea "I talked about my dream with my friends when I was about 18"
type textarea "x"
type textarea "I talked about my dream with my friends when I was about 18"
type textarea "x"
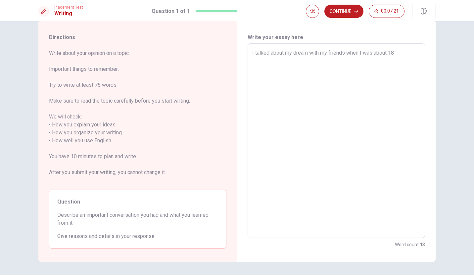
type textarea "I talked about my dream with my friends when I was about 18 y"
type textarea "x"
type textarea "I talked about my dream with my friends when I was about 18 ye"
type textarea "x"
type textarea "I talked about my dream with my friends when I was about 18 yea"
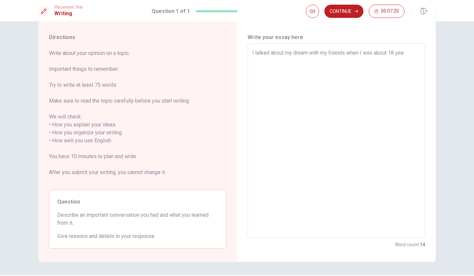
type textarea "x"
type textarea "I talked about my dream with my friends when I was about 18 year"
type textarea "x"
type textarea "I talked about my dream with my friends when I was about 18 yeard"
type textarea "x"
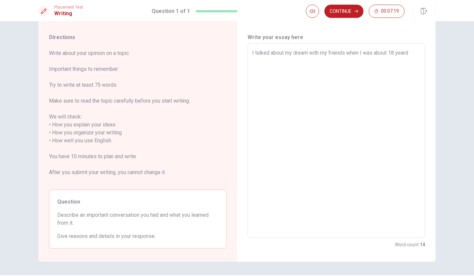
type textarea "I talked about my dream with my friends when I was about 18 year"
type textarea "x"
type textarea "I talked about my dream with my friends when I was about 18 years"
type textarea "x"
type textarea "I talked about my dream with my friends when I was about 18 years."
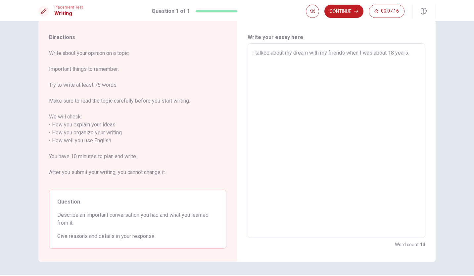
type textarea "x"
type textarea "I talked about my dream with my friends when I was about 18 years"
type textarea "x"
type textarea "I talked about my dream with my friends when I was about 18 years"
type textarea "x"
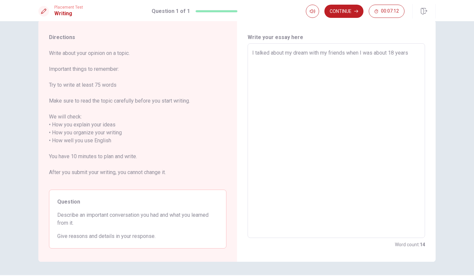
type textarea "I talked about my dream with my friends when I was about [DEMOGRAPHIC_DATA]"
type textarea "x"
type textarea "I talked about my dream with my friends when I was about 18 years ol"
type textarea "x"
type textarea "I talked about my dream with my friends when I was about [DEMOGRAPHIC_DATA]"
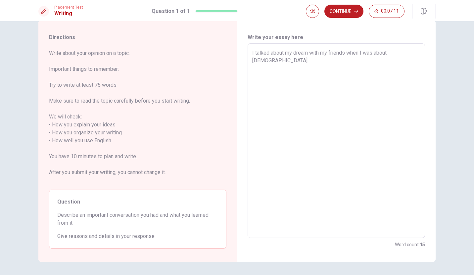
type textarea "x"
type textarea "I talked about my dream with my friends when I was about [DEMOGRAPHIC_DATA]."
type textarea "x"
type textarea "I talked about my dream with my friends when I was about [DEMOGRAPHIC_DATA]."
type textarea "x"
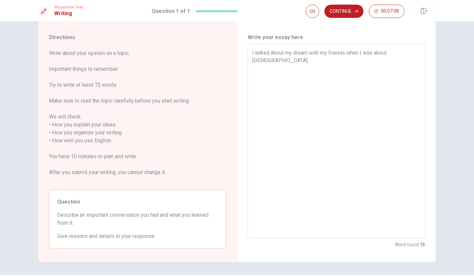
type textarea "I talked about my dream with my friends when I was about [DEMOGRAPHIC_DATA]. i"
type textarea "x"
type textarea "I talked about my dream with my friends when I was about [DEMOGRAPHIC_DATA]. it"
type textarea "x"
type textarea "I talked about my dream with my friends when I was about [DEMOGRAPHIC_DATA]. it"
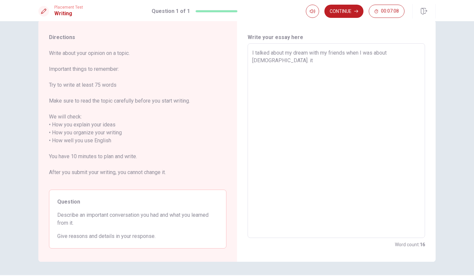
type textarea "x"
type textarea "I talked about my dream with my friends when I was about [DEMOGRAPHIC_DATA]. it"
type textarea "x"
type textarea "I talked about my dream with my friends when I was about [DEMOGRAPHIC_DATA]. i"
type textarea "x"
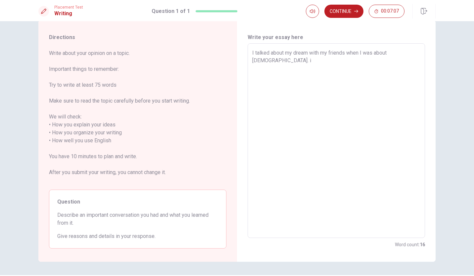
type textarea "I talked about my dream with my friends when I was about [DEMOGRAPHIC_DATA]."
click at [301, 60] on textarea "I talked about my dream with my friends when I was about [DEMOGRAPHIC_DATA]. It…" at bounding box center [336, 141] width 168 height 184
click at [363, 60] on textarea "I talked about my dream with my friends when I was about [DEMOGRAPHIC_DATA]. It…" at bounding box center [336, 141] width 168 height 184
click at [382, 59] on textarea "I talked about my dream with my friends when I was about [DEMOGRAPHIC_DATA]. It…" at bounding box center [336, 141] width 168 height 184
click at [373, 61] on textarea "I talked about my dream with my friends when I was about [DEMOGRAPHIC_DATA]. It…" at bounding box center [336, 141] width 168 height 184
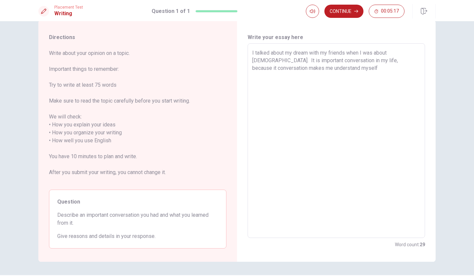
click at [333, 72] on textarea "I talked about my dream with my friends when I was about [DEMOGRAPHIC_DATA]. It…" at bounding box center [336, 141] width 168 height 184
click at [266, 67] on textarea "I talked about my dream with my friends when I was about [DEMOGRAPHIC_DATA]. It…" at bounding box center [336, 141] width 168 height 184
click at [326, 70] on textarea "I talked about my dream with my friends when I was about [DEMOGRAPHIC_DATA]. It…" at bounding box center [336, 141] width 168 height 184
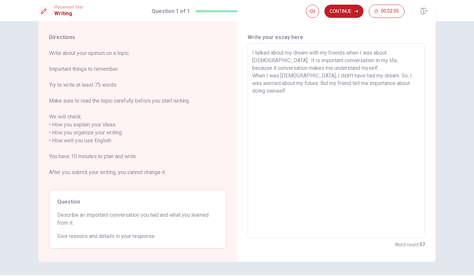
click at [407, 85] on textarea "I talked about my dream with my friends when I was about [DEMOGRAPHIC_DATA]. It…" at bounding box center [336, 141] width 168 height 184
click at [368, 92] on textarea "I talked about my dream with my friends when I was about [DEMOGRAPHIC_DATA]. It…" at bounding box center [336, 141] width 168 height 184
click at [382, 84] on textarea "I talked about my dream with my friends when I was about [DEMOGRAPHIC_DATA]. It…" at bounding box center [336, 141] width 168 height 184
click at [405, 83] on textarea "I talked about my dream with my friends when I was about [DEMOGRAPHIC_DATA]. It…" at bounding box center [336, 141] width 168 height 184
click at [382, 84] on textarea "I talked about my dream with my friends when I was about [DEMOGRAPHIC_DATA]. It…" at bounding box center [336, 141] width 168 height 184
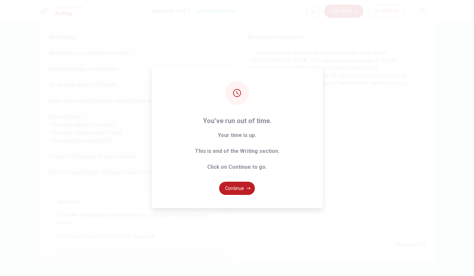
click at [370, 91] on div "You’ve run out of time. Your time is up. This is end of the Writing section. Cl…" at bounding box center [237, 138] width 474 height 276
click at [242, 183] on button "Continue" at bounding box center [237, 188] width 36 height 13
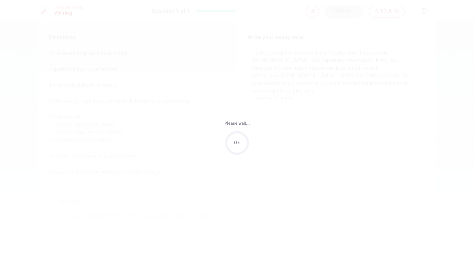
scroll to position [0, 0]
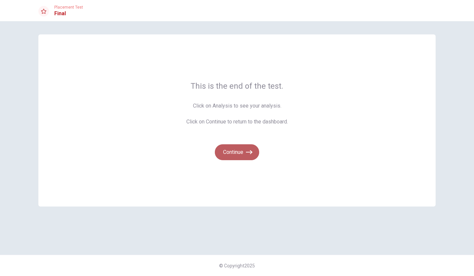
click at [244, 151] on button "Continue" at bounding box center [237, 152] width 44 height 16
